Goal: Transaction & Acquisition: Purchase product/service

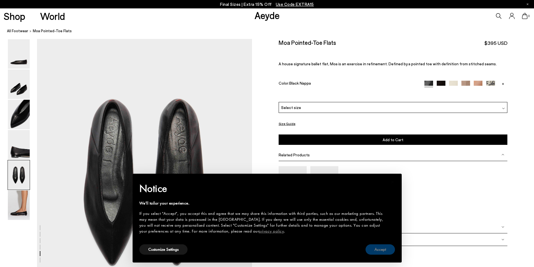
scroll to position [1085, 0]
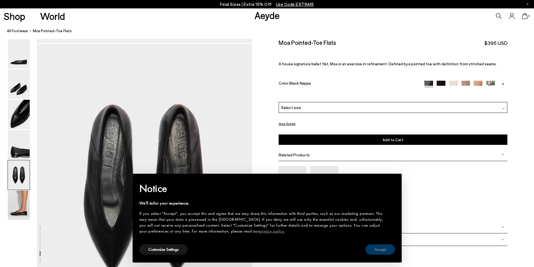
click at [386, 251] on button "Accept" at bounding box center [379, 249] width 29 height 10
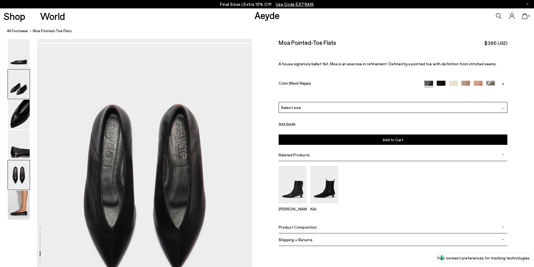
click at [21, 81] on img at bounding box center [19, 83] width 22 height 29
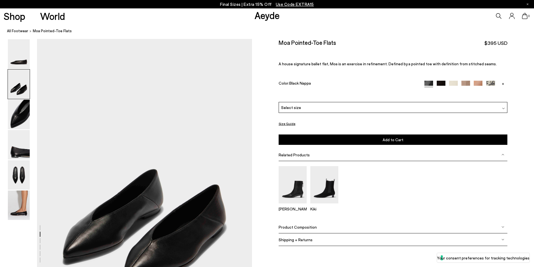
scroll to position [229, 0]
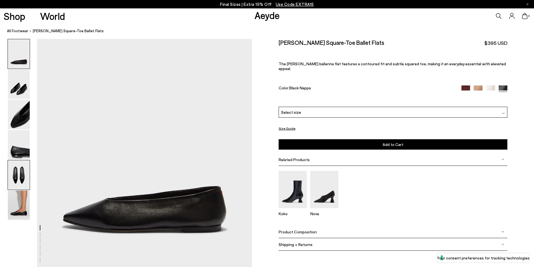
click at [17, 177] on img at bounding box center [19, 174] width 22 height 29
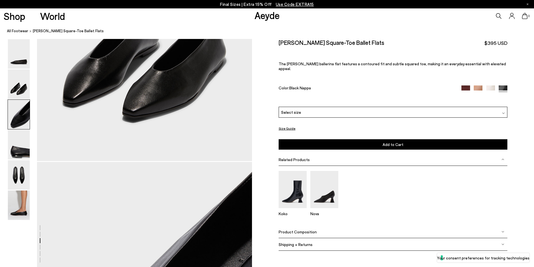
scroll to position [253, 0]
